Goal: Task Accomplishment & Management: Manage account settings

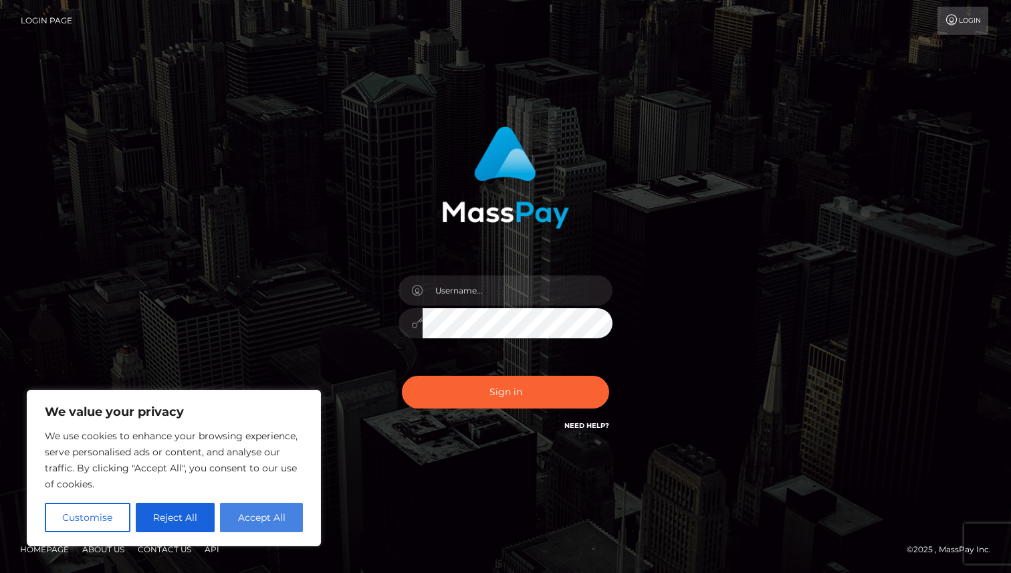
click at [242, 520] on button "Accept All" at bounding box center [261, 517] width 83 height 29
checkbox input "true"
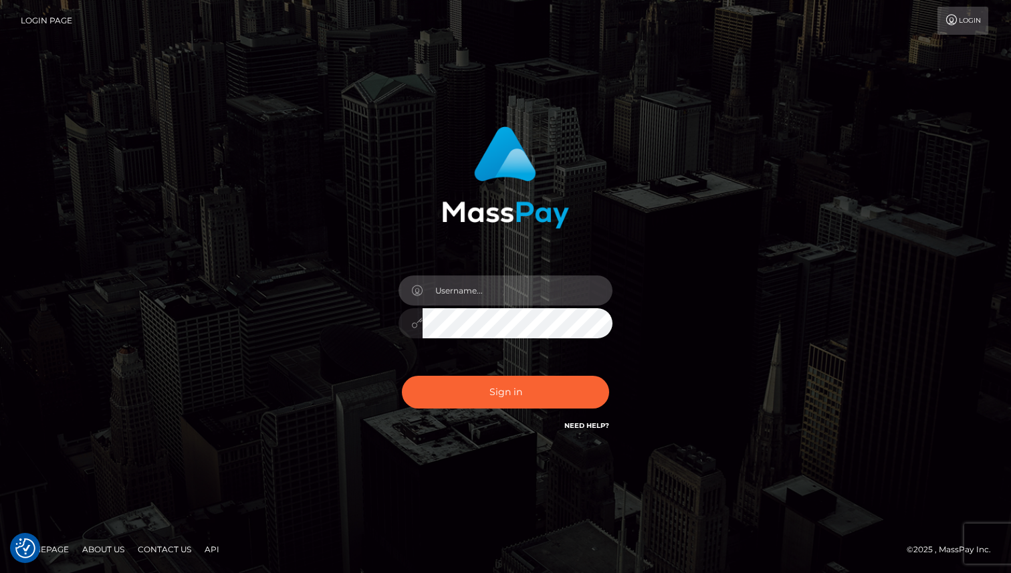
click at [468, 289] on input "text" at bounding box center [517, 290] width 190 height 30
type input "lottiesnylonlove@gmail.com"
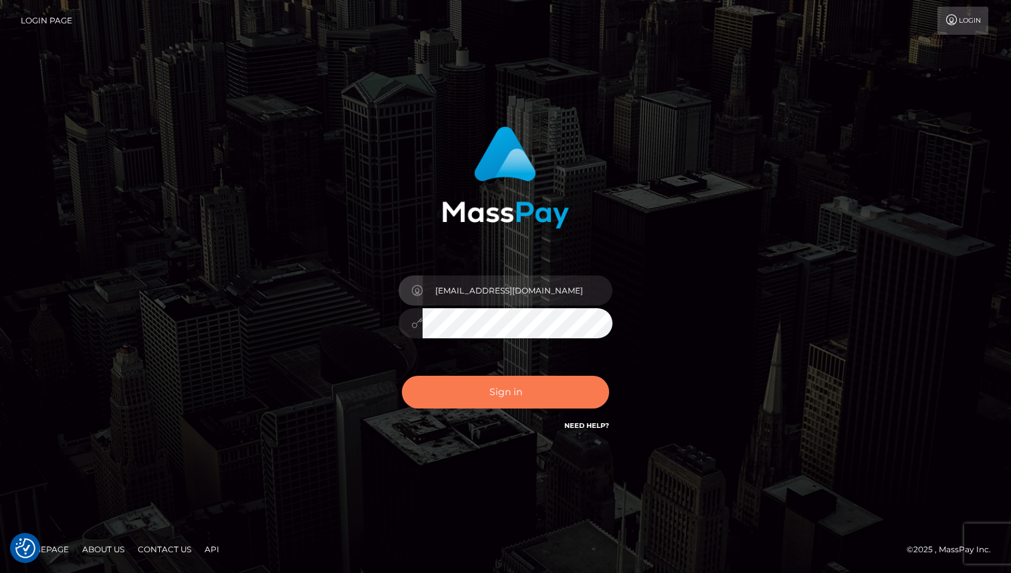
click at [524, 385] on button "Sign in" at bounding box center [505, 392] width 207 height 33
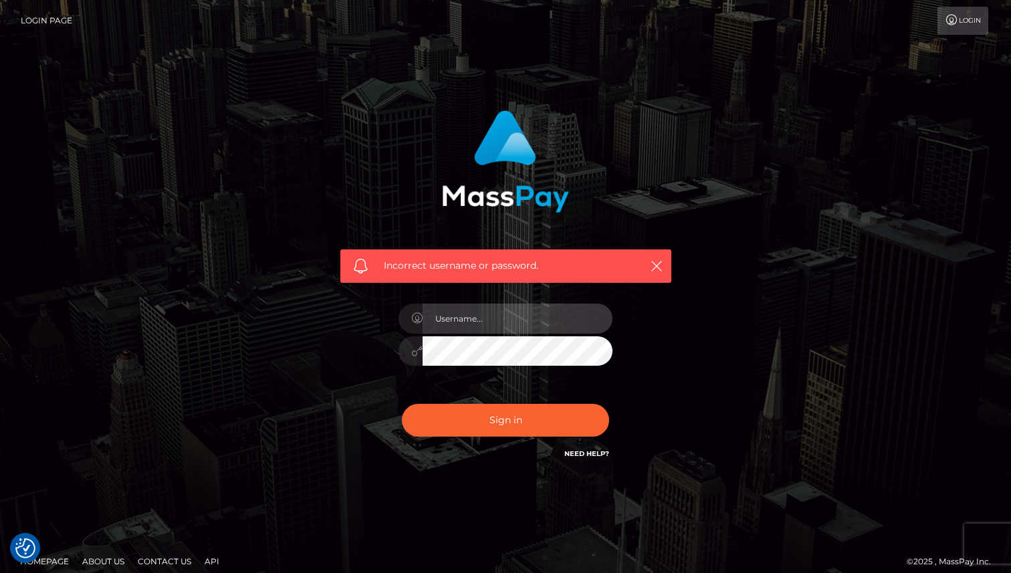
click at [499, 303] on input "text" at bounding box center [517, 318] width 190 height 30
type input "[EMAIL_ADDRESS][DOMAIN_NAME]"
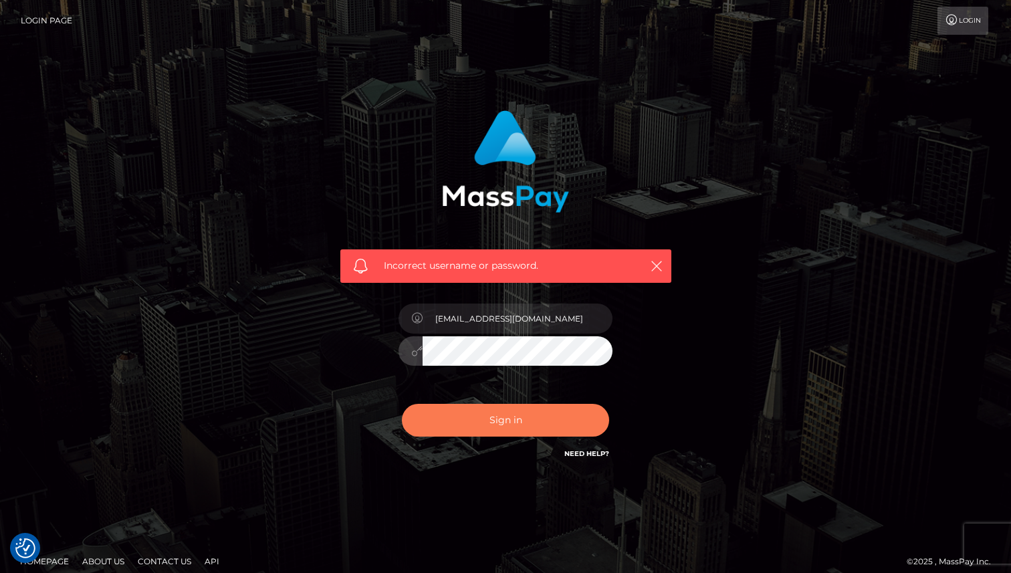
click at [482, 431] on button "Sign in" at bounding box center [505, 420] width 207 height 33
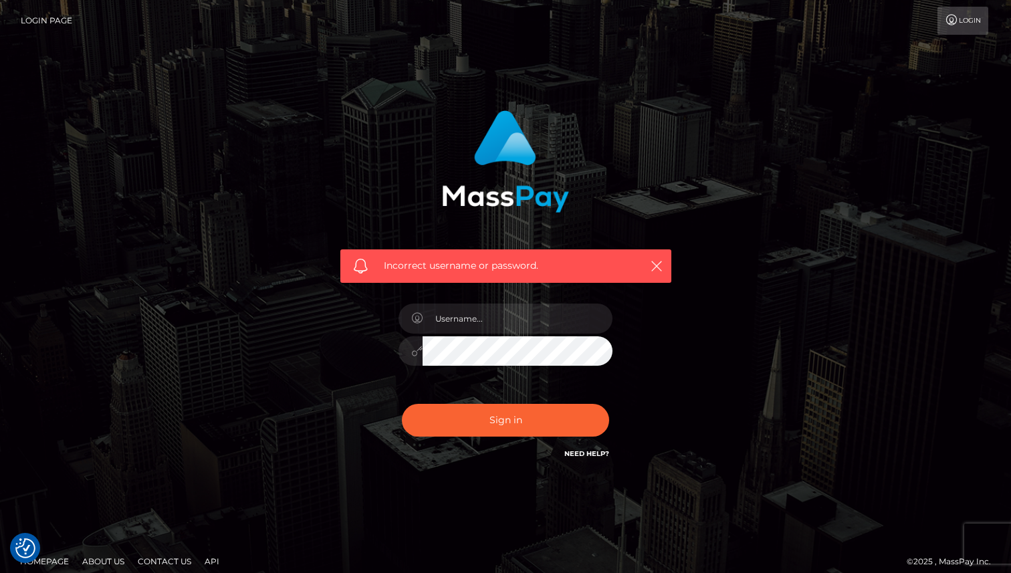
click at [587, 458] on div "Need Help?" at bounding box center [586, 455] width 45 height 17
click at [587, 456] on link "Need Help?" at bounding box center [586, 453] width 45 height 9
click at [575, 452] on link "Need Help?" at bounding box center [586, 453] width 45 height 9
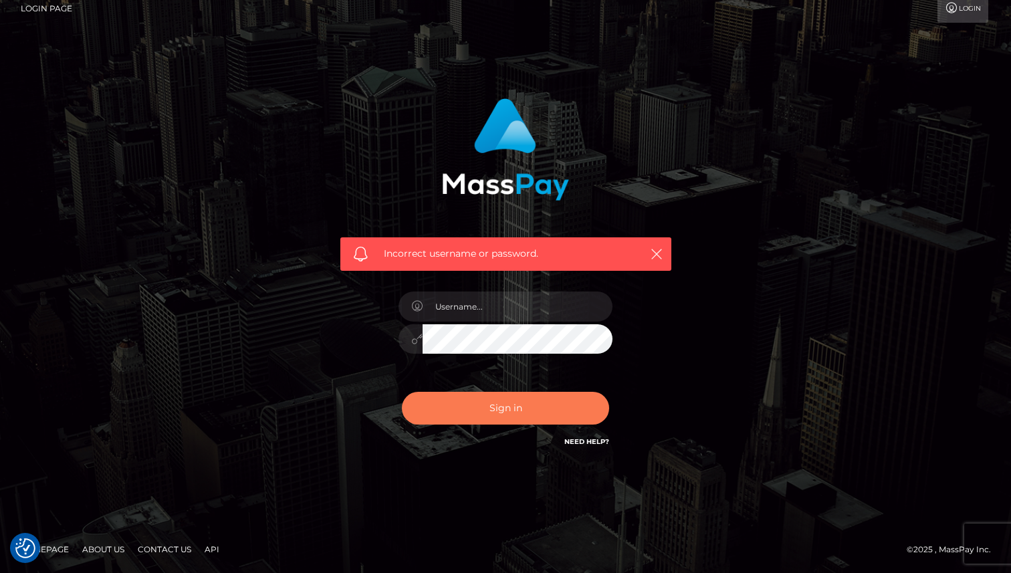
click at [471, 404] on button "Sign in" at bounding box center [505, 408] width 207 height 33
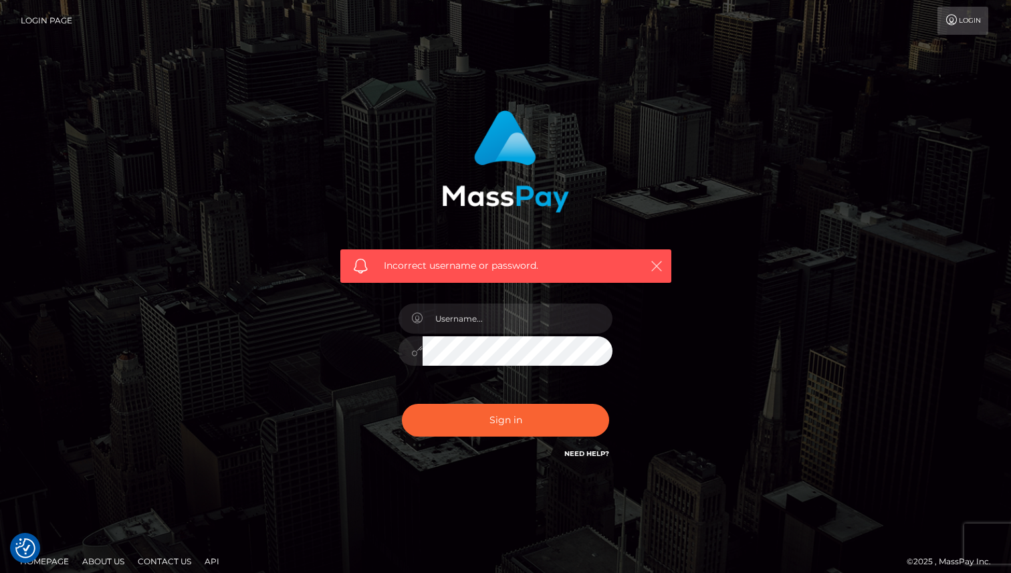
click at [654, 269] on icon "button" at bounding box center [656, 265] width 13 height 13
click at [461, 321] on input "text" at bounding box center [517, 318] width 190 height 30
drag, startPoint x: 474, startPoint y: 322, endPoint x: 457, endPoint y: 322, distance: 16.7
click at [457, 322] on input "lottie@" at bounding box center [517, 318] width 190 height 30
type input "[EMAIL_ADDRESS][DOMAIN_NAME]"
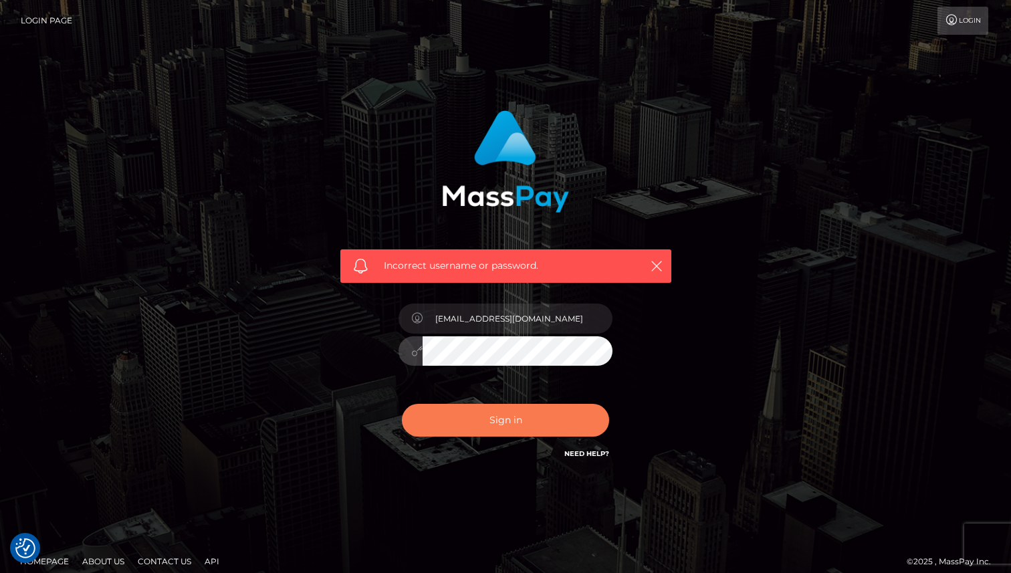
click at [508, 418] on button "Sign in" at bounding box center [505, 420] width 207 height 33
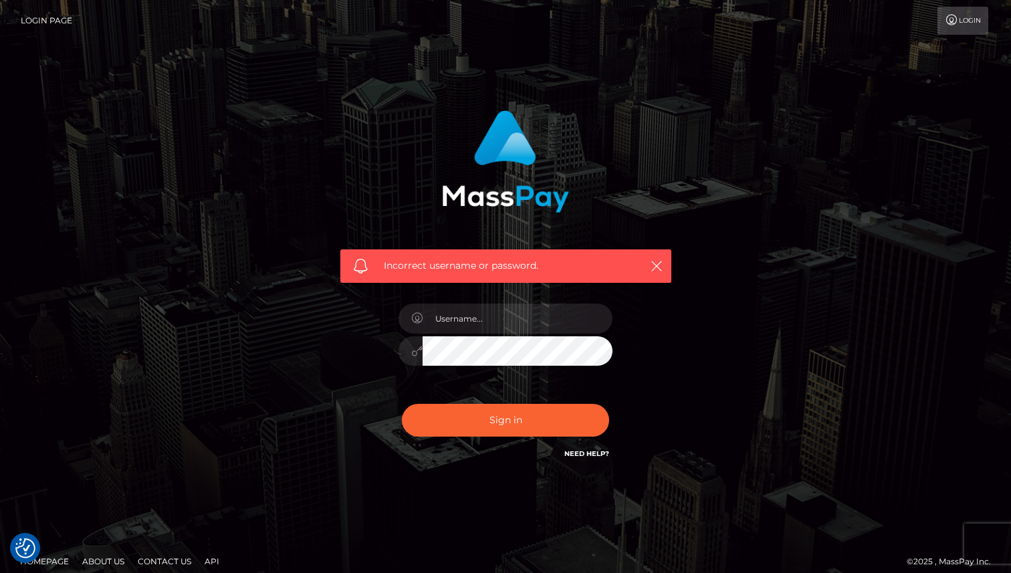
click at [599, 454] on link "Need Help?" at bounding box center [586, 453] width 45 height 9
click at [40, 23] on link "Login Page" at bounding box center [46, 21] width 51 height 28
